Goal: Browse casually: Explore the website without a specific task or goal

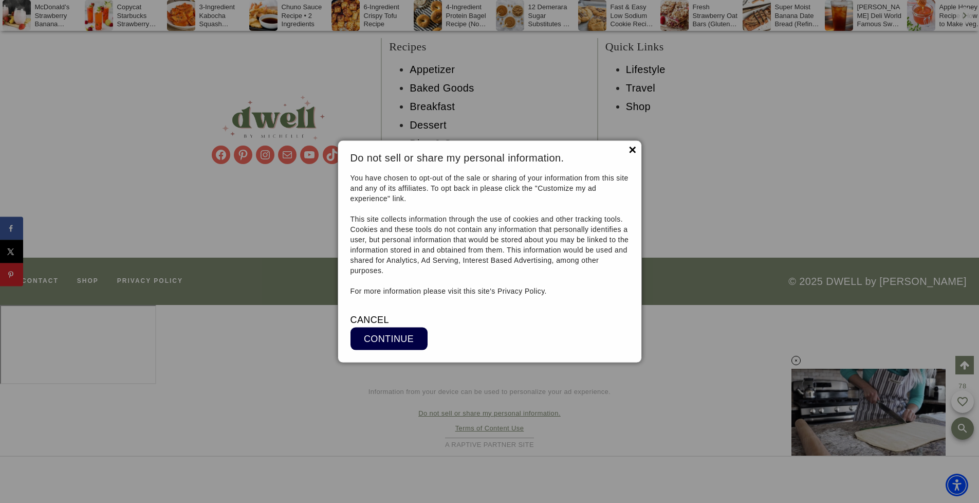
scroll to position [7722, 0]
